Goal: Information Seeking & Learning: Learn about a topic

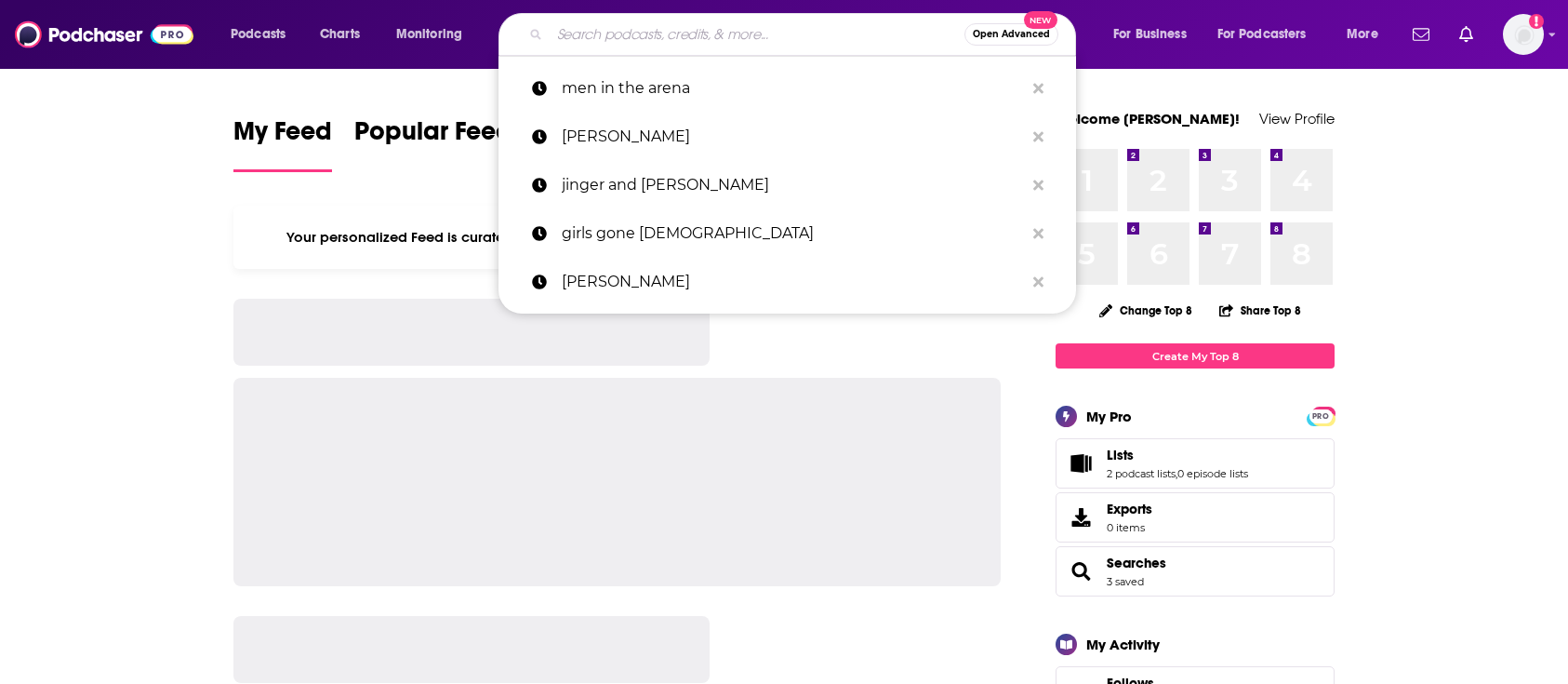
click at [739, 32] on input "Search podcasts, credits, & more..." at bounding box center [757, 34] width 415 height 30
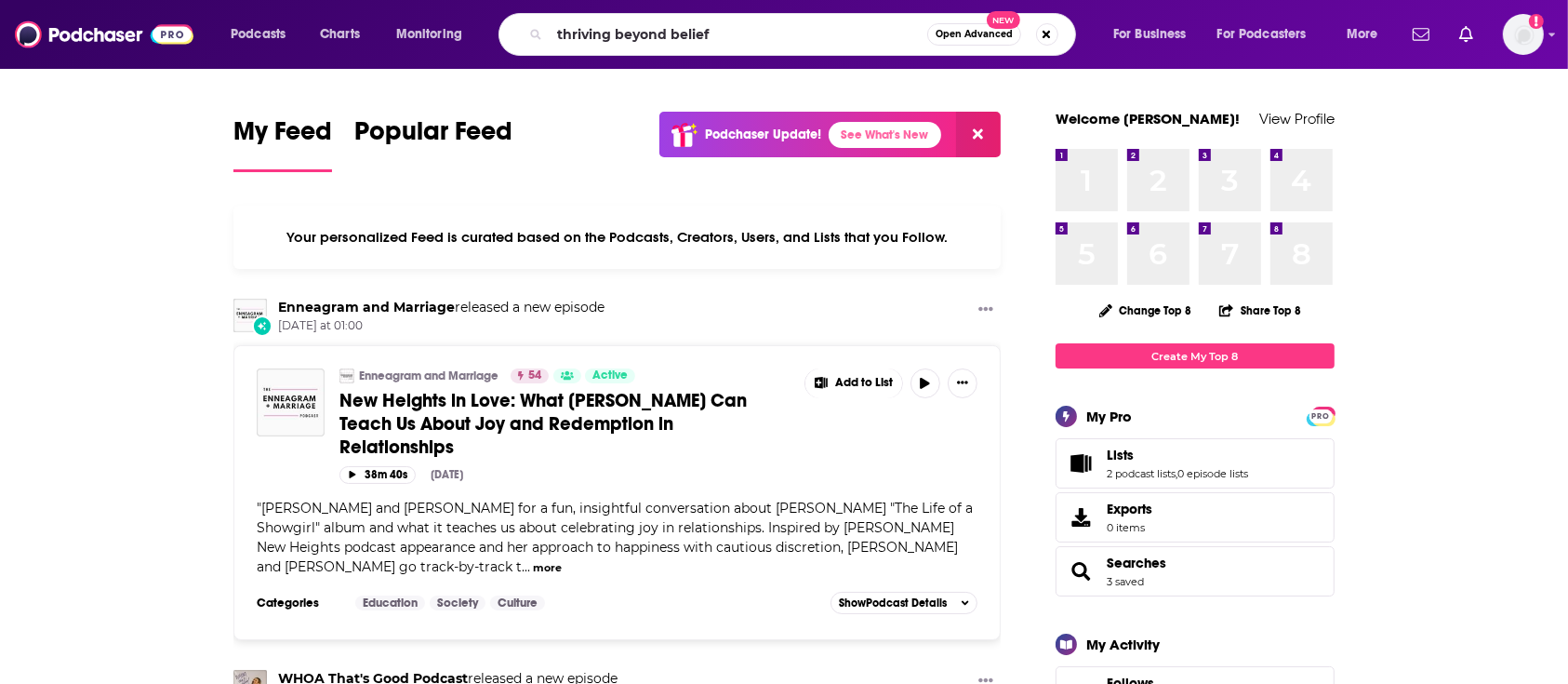
type input "thriving beyond belief"
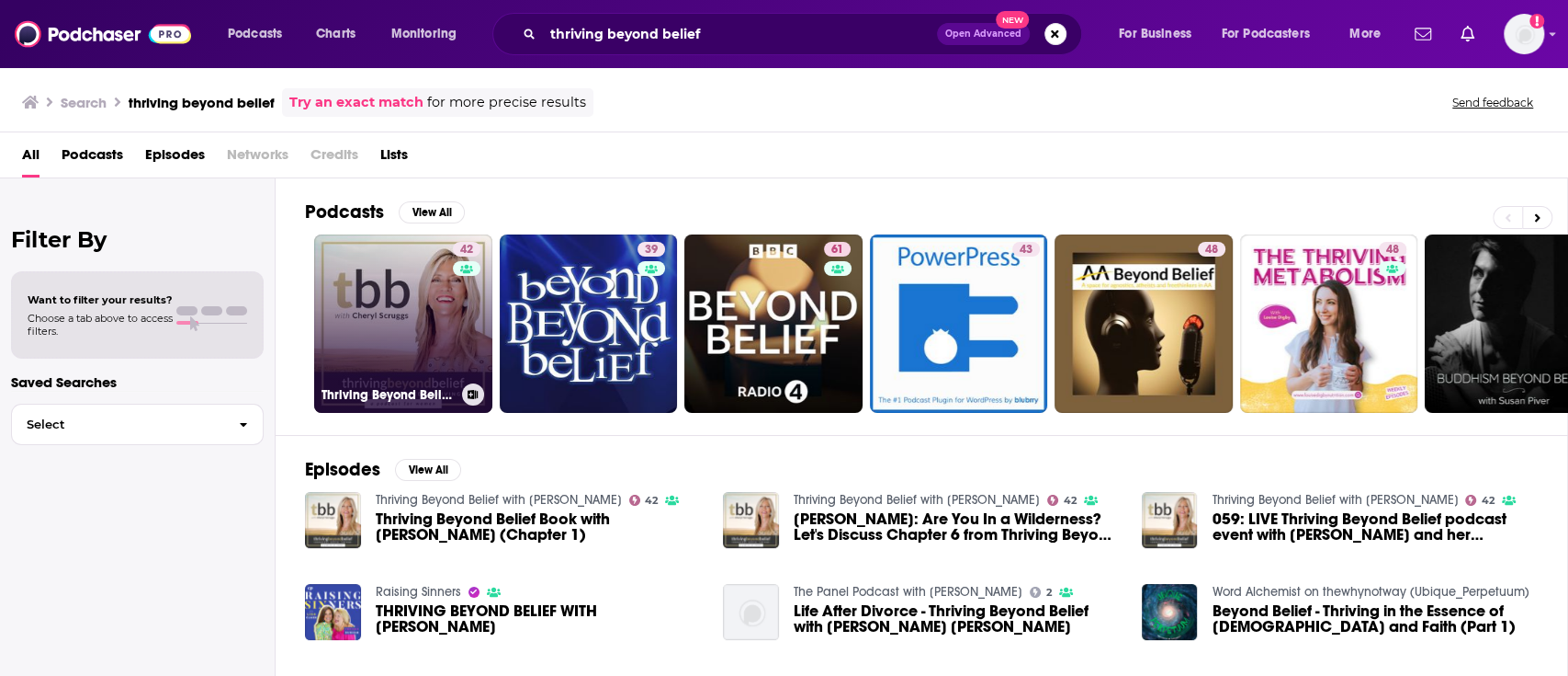
click at [440, 348] on link "42 Thriving Beyond Belief with [PERSON_NAME]" at bounding box center [403, 324] width 178 height 179
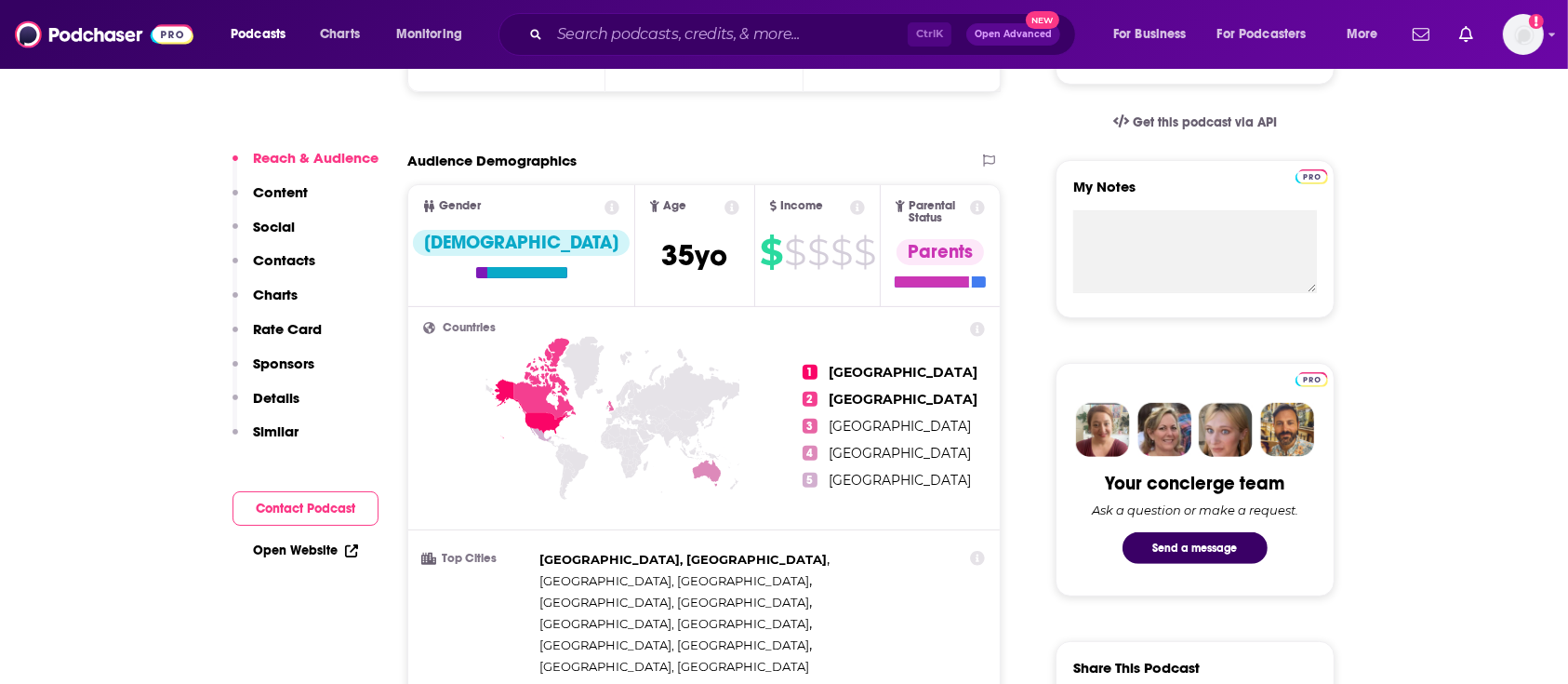
scroll to position [624, 0]
